Goal: Transaction & Acquisition: Purchase product/service

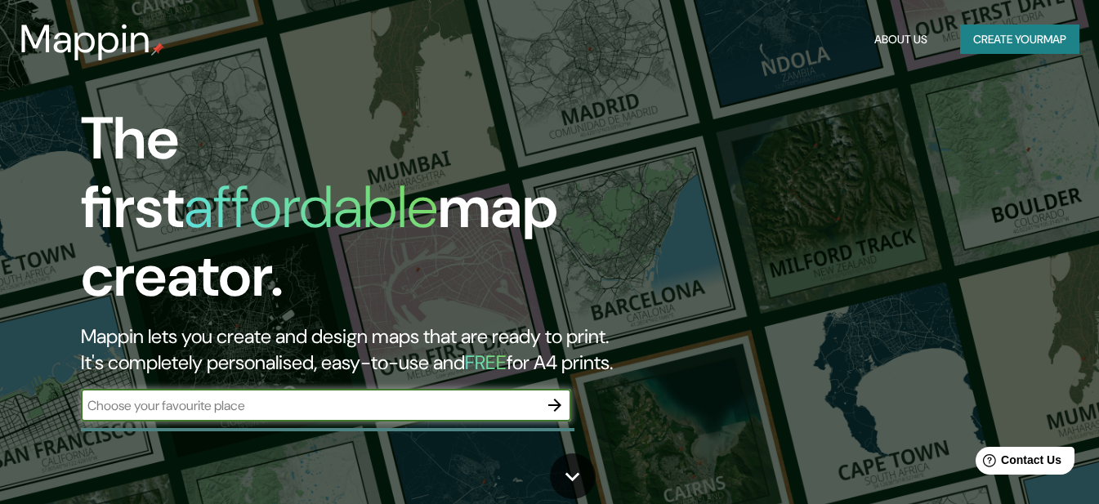
click at [1005, 43] on button "Create your map" at bounding box center [1020, 40] width 119 height 30
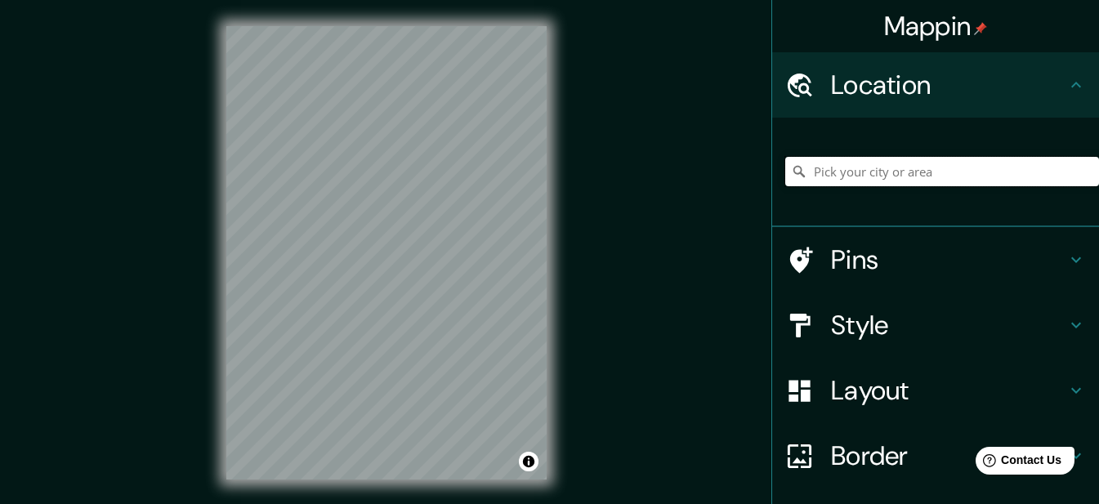
click at [888, 167] on input "Pick your city or area" at bounding box center [943, 171] width 314 height 29
paste input "Limones 1146"
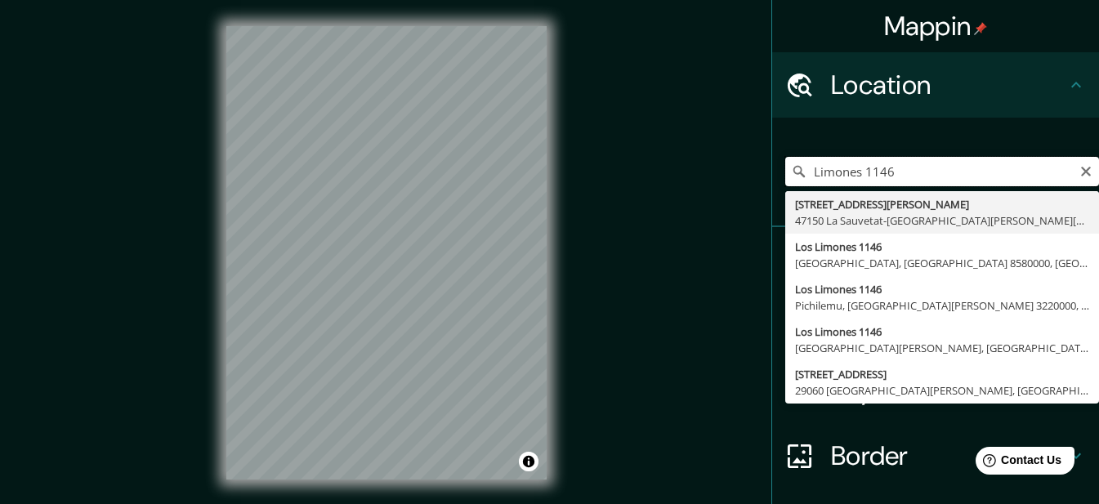
click at [971, 177] on input "Limones 1146" at bounding box center [943, 171] width 314 height 29
paste input "INSTITUTO CULTURAL EL [GEOGRAPHIC_DATA]"
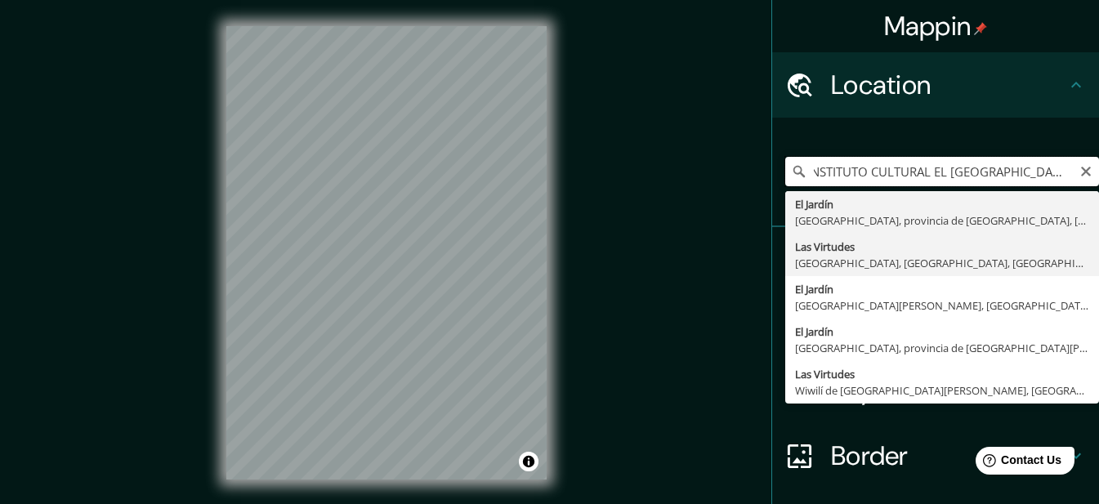
scroll to position [82, 0]
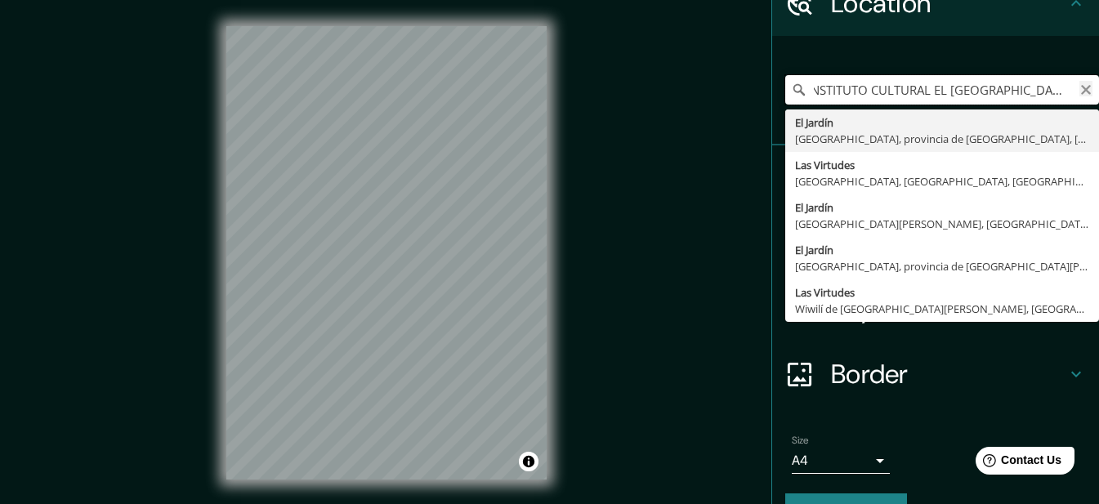
type input "INSTITUTO CULTURAL EL [GEOGRAPHIC_DATA]"
click at [1080, 83] on icon "Clear" at bounding box center [1086, 89] width 13 height 13
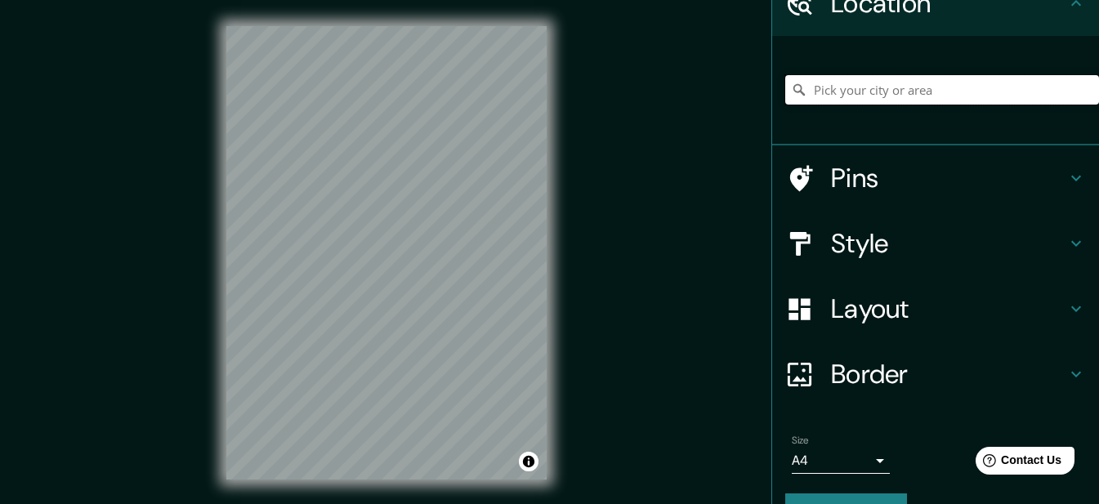
paste input "[STREET_ADDRESS][PERSON_NAME][PERSON_NAME]."
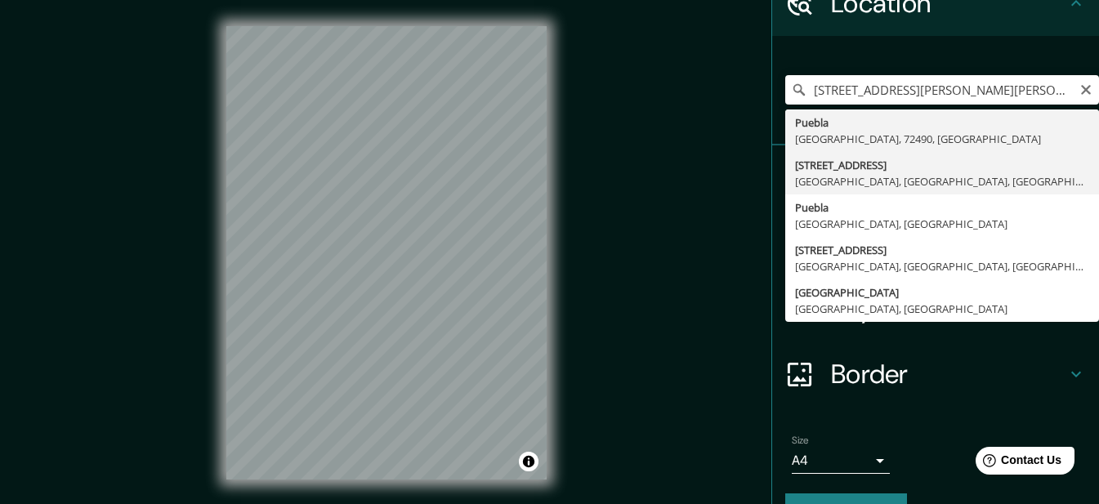
type input "[STREET_ADDRESS]"
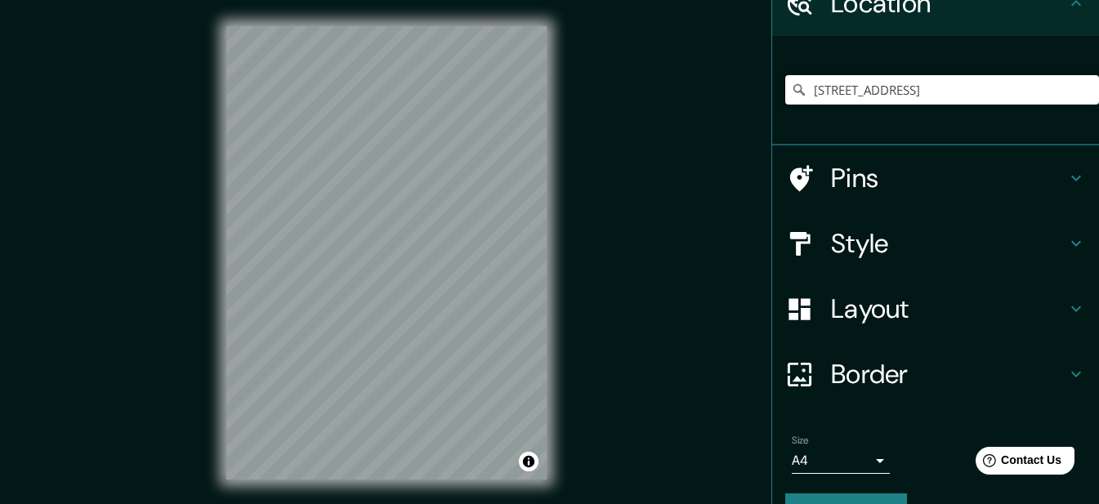
scroll to position [0, 0]
click at [1037, 318] on h4 "Layout" at bounding box center [948, 309] width 235 height 33
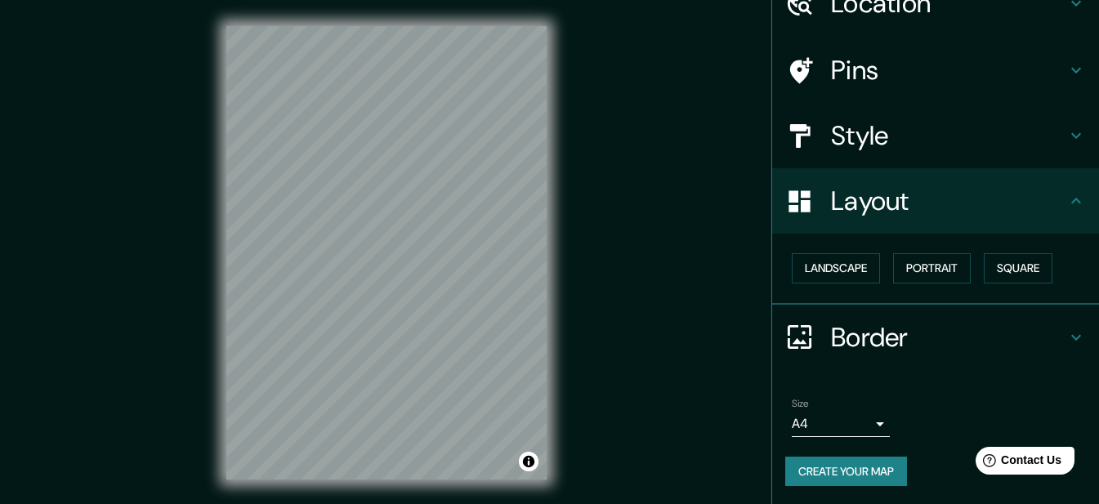
click at [974, 137] on h4 "Style" at bounding box center [948, 135] width 235 height 33
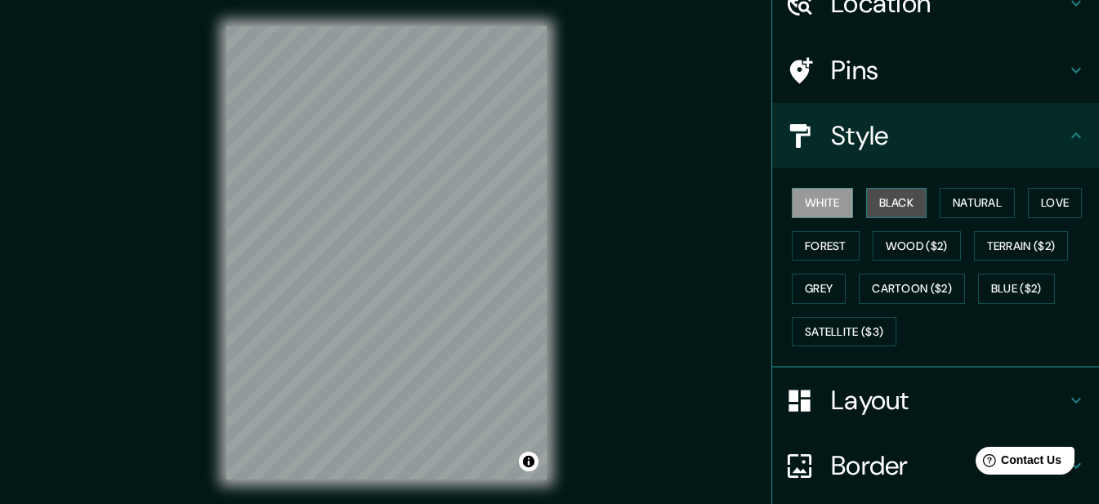
click at [871, 213] on button "Black" at bounding box center [896, 203] width 61 height 30
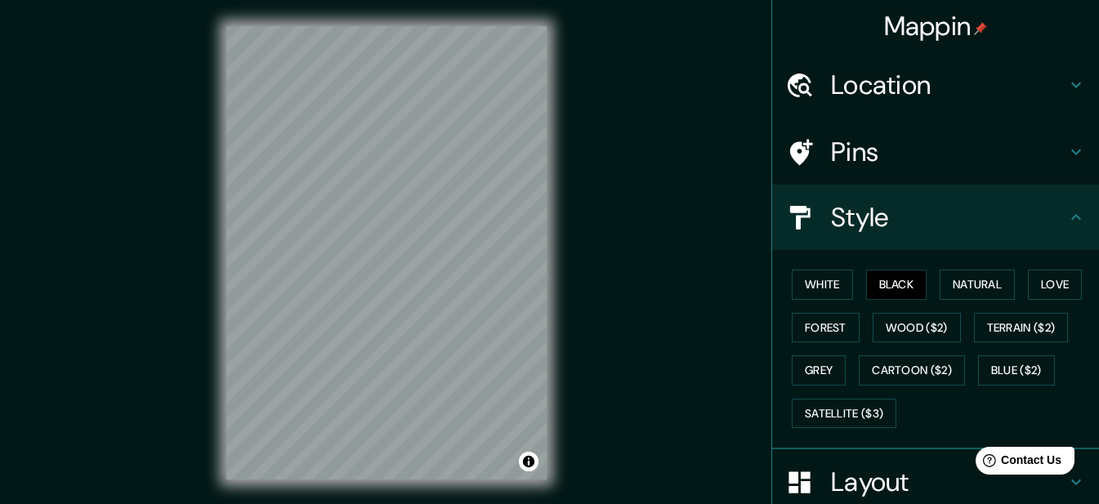
click at [1046, 96] on h4 "Location" at bounding box center [948, 85] width 235 height 33
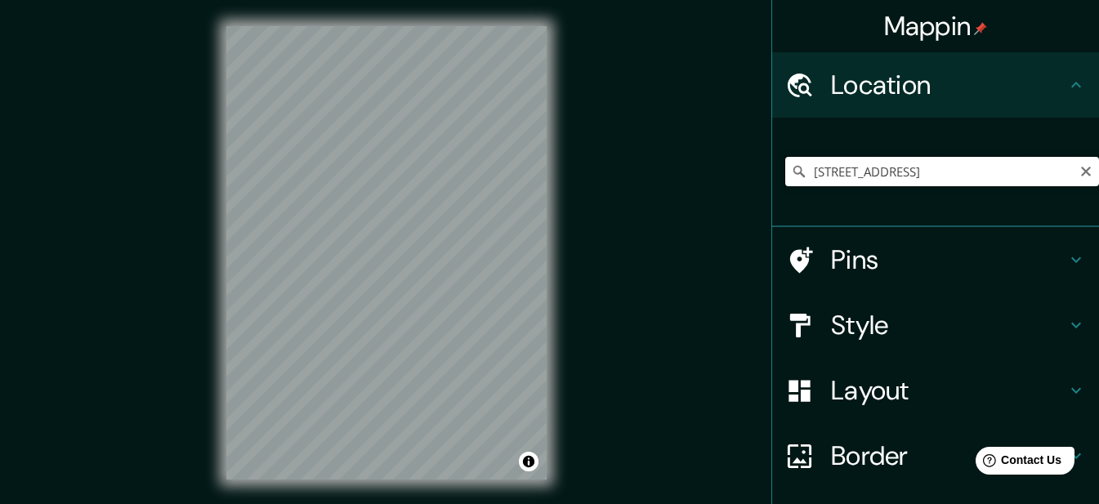
click at [931, 167] on input "[STREET_ADDRESS]" at bounding box center [943, 171] width 314 height 29
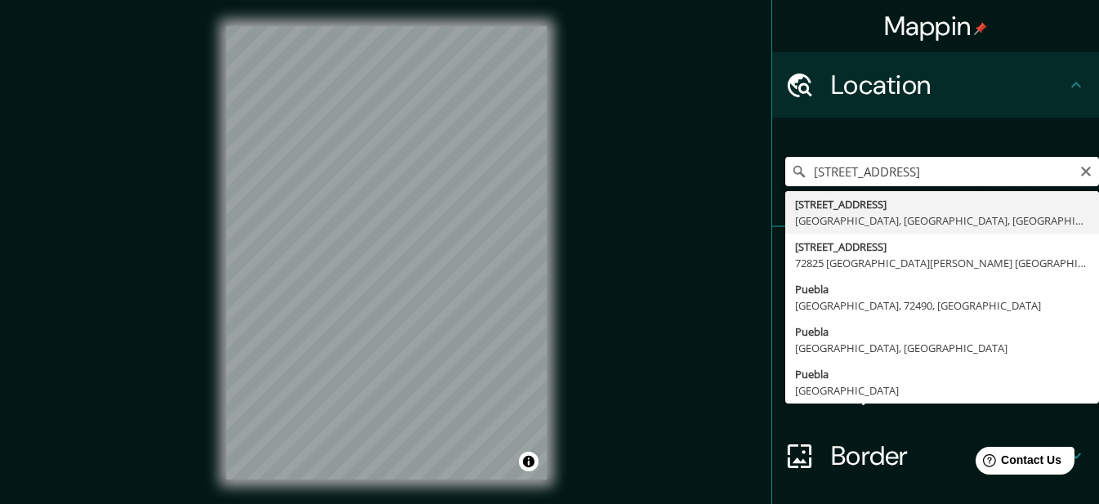
click at [956, 168] on input "[STREET_ADDRESS]" at bounding box center [943, 171] width 314 height 29
click at [1080, 176] on icon "Clear" at bounding box center [1086, 171] width 13 height 13
